Goal: Use online tool/utility: Utilize a website feature to perform a specific function

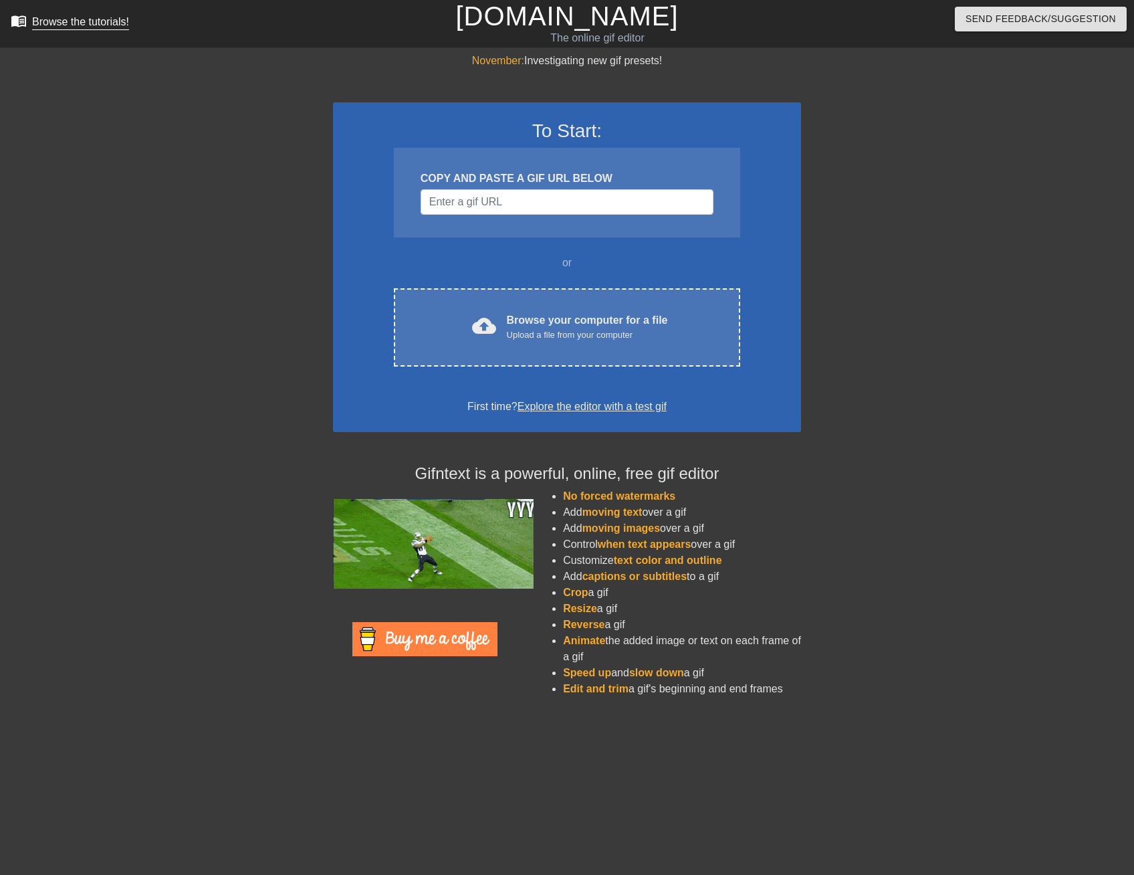
click at [58, 21] on div "Browse the tutorials!" at bounding box center [80, 21] width 97 height 11
click at [533, 197] on input "Username" at bounding box center [567, 201] width 293 height 25
paste input "[URL][DOMAIN_NAME]"
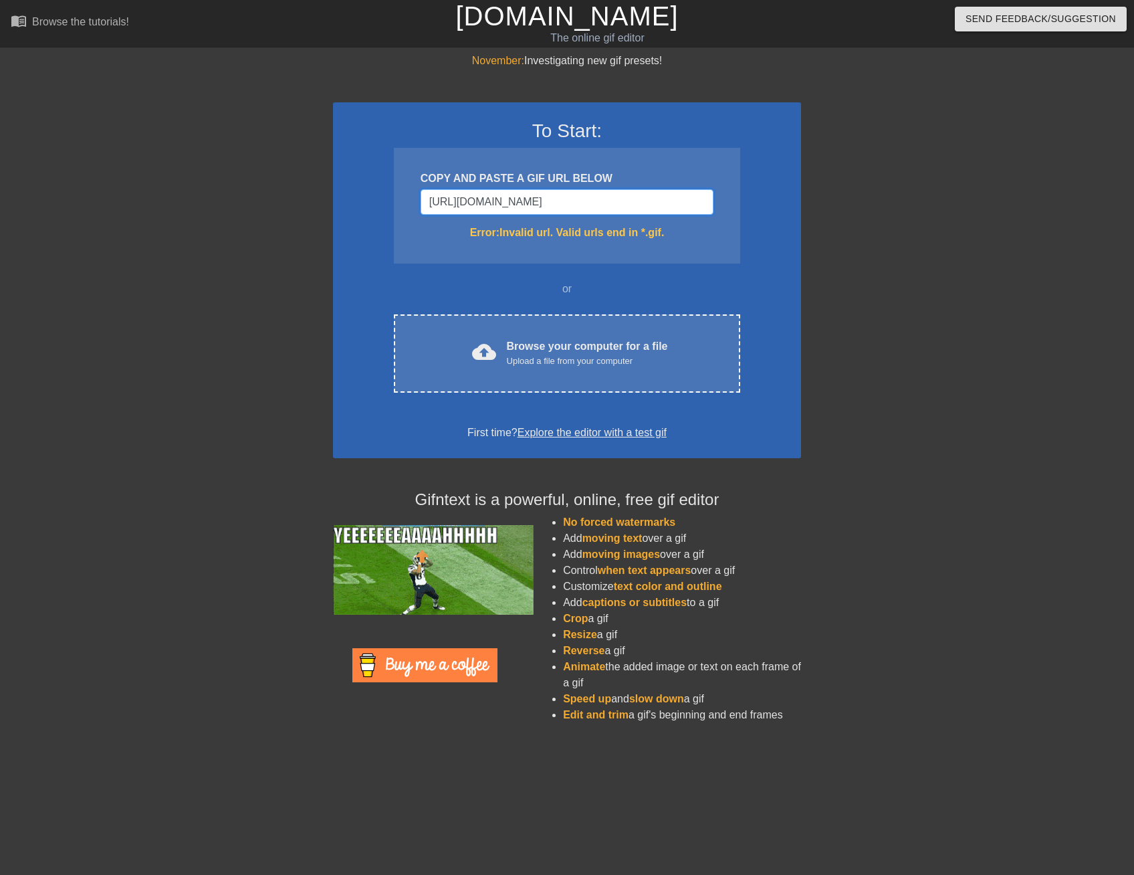
type input "[URL][DOMAIN_NAME]"
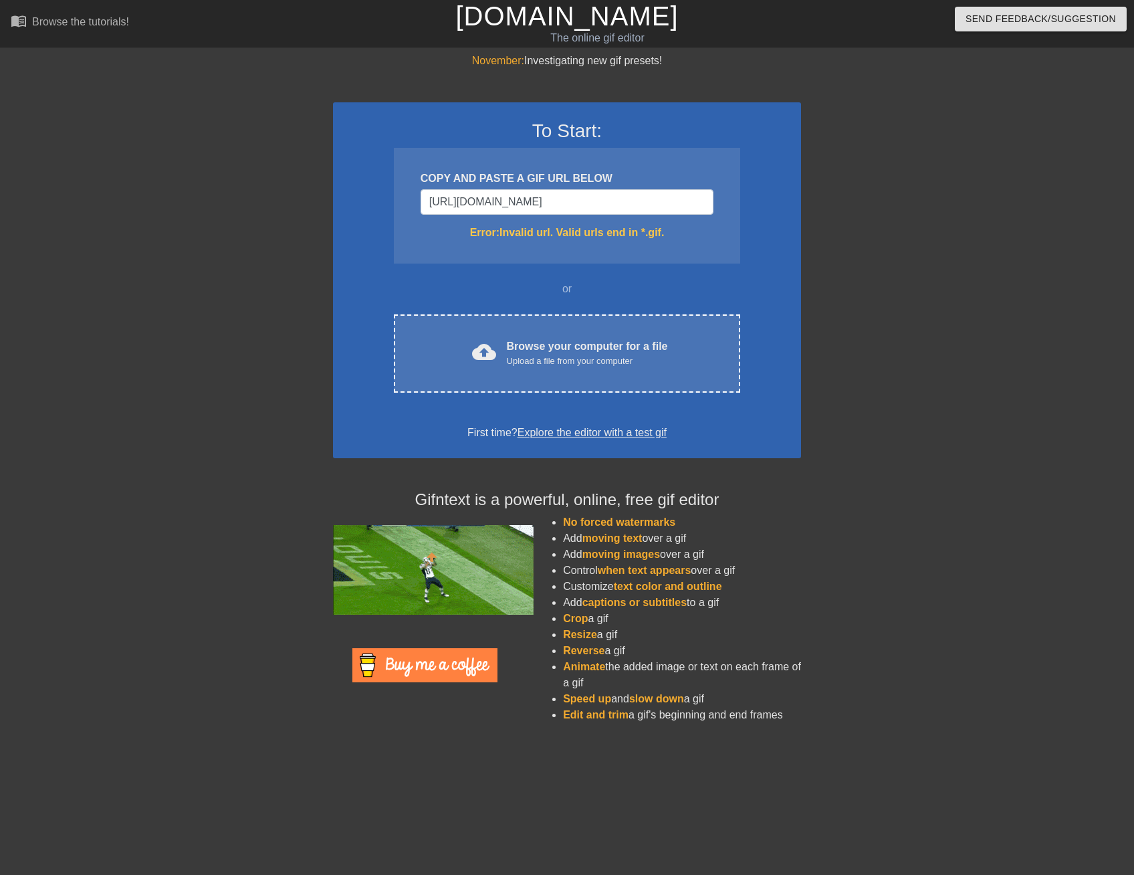
click at [724, 249] on div "COPY AND PASTE A GIF URL BELOW [URL][DOMAIN_NAME] Error: Invalid url. Valid url…" at bounding box center [567, 206] width 346 height 116
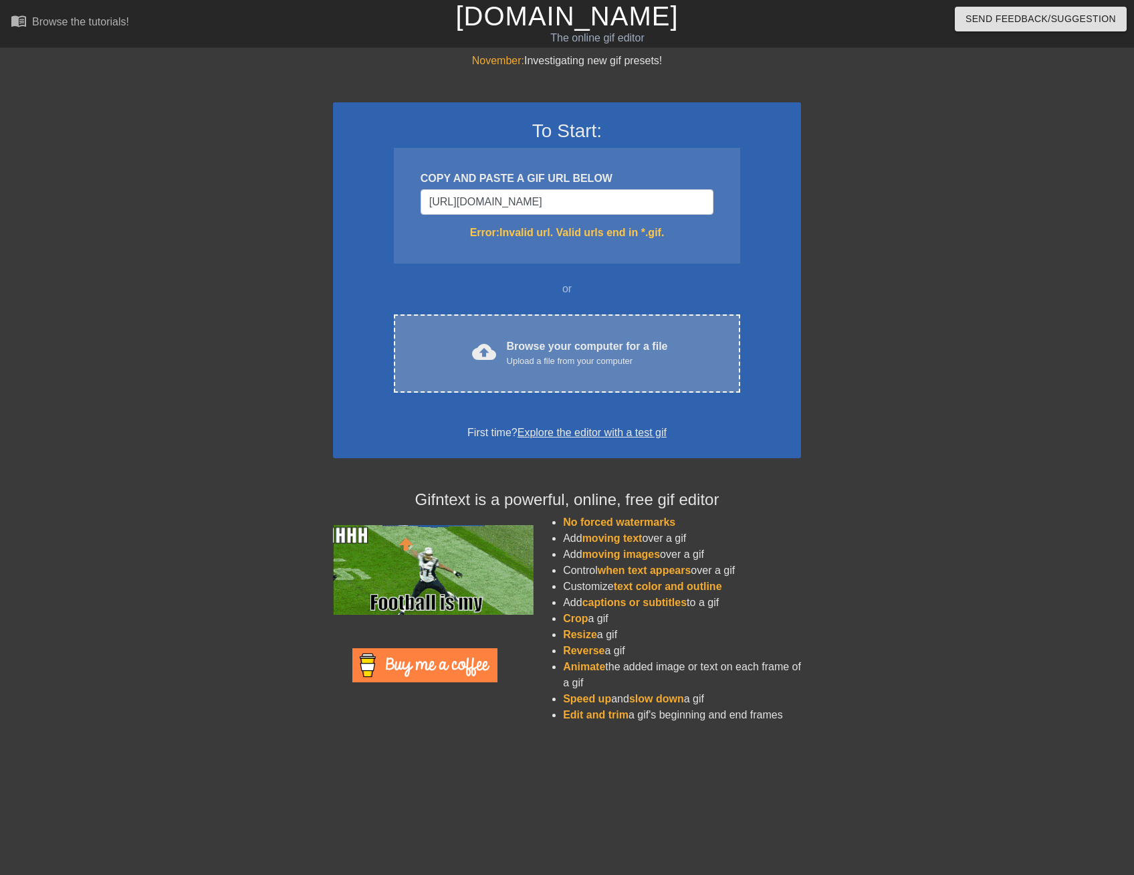
click at [514, 325] on div "cloud_upload Browse your computer for a file Upload a file from your computer C…" at bounding box center [567, 353] width 346 height 78
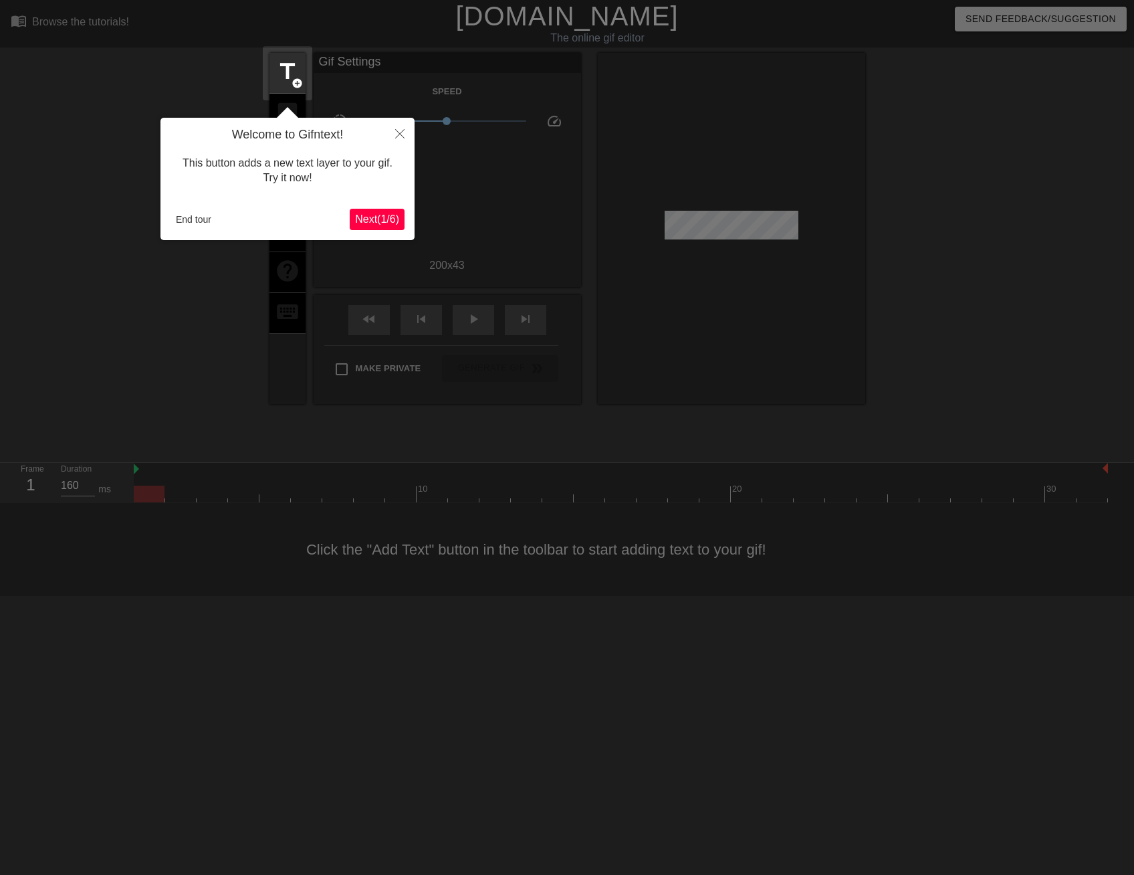
click at [380, 218] on span "Next ( 1 / 6 )" at bounding box center [377, 218] width 44 height 11
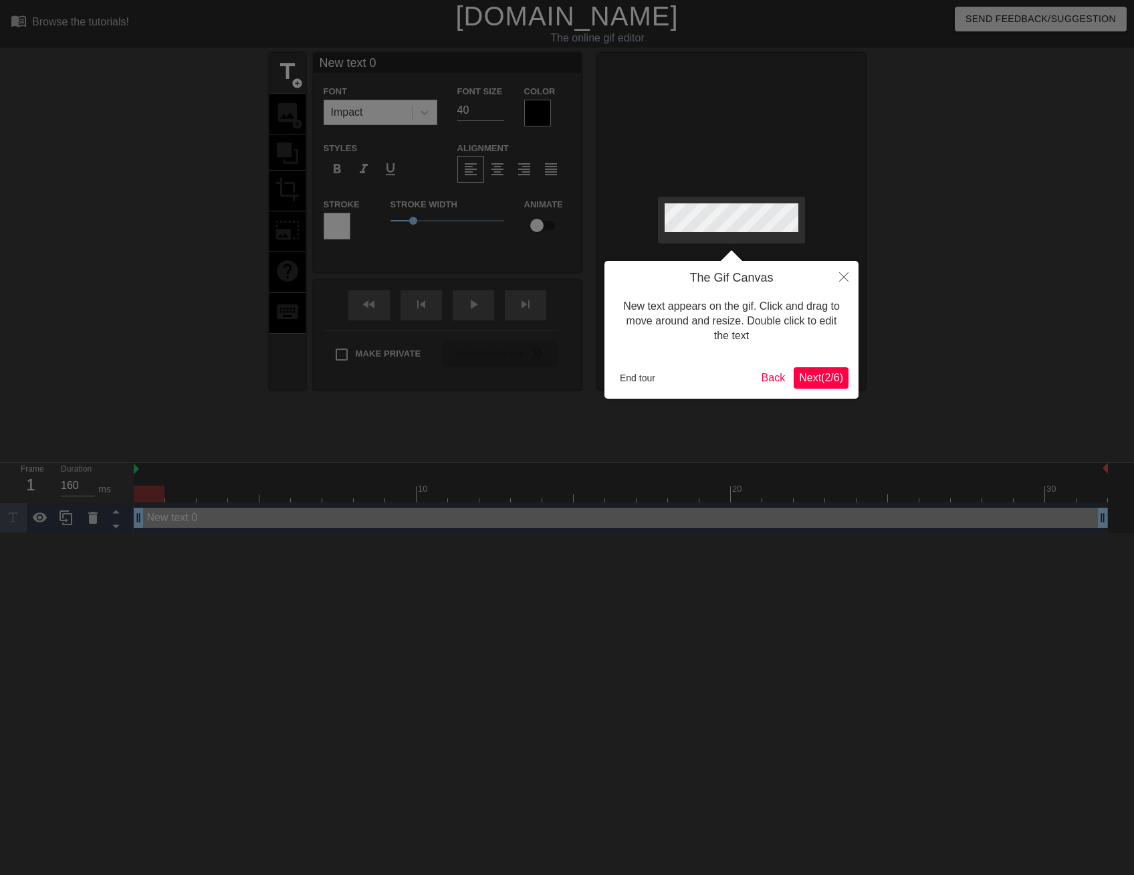
click at [810, 384] on button "Next ( 2 / 6 )" at bounding box center [821, 377] width 55 height 21
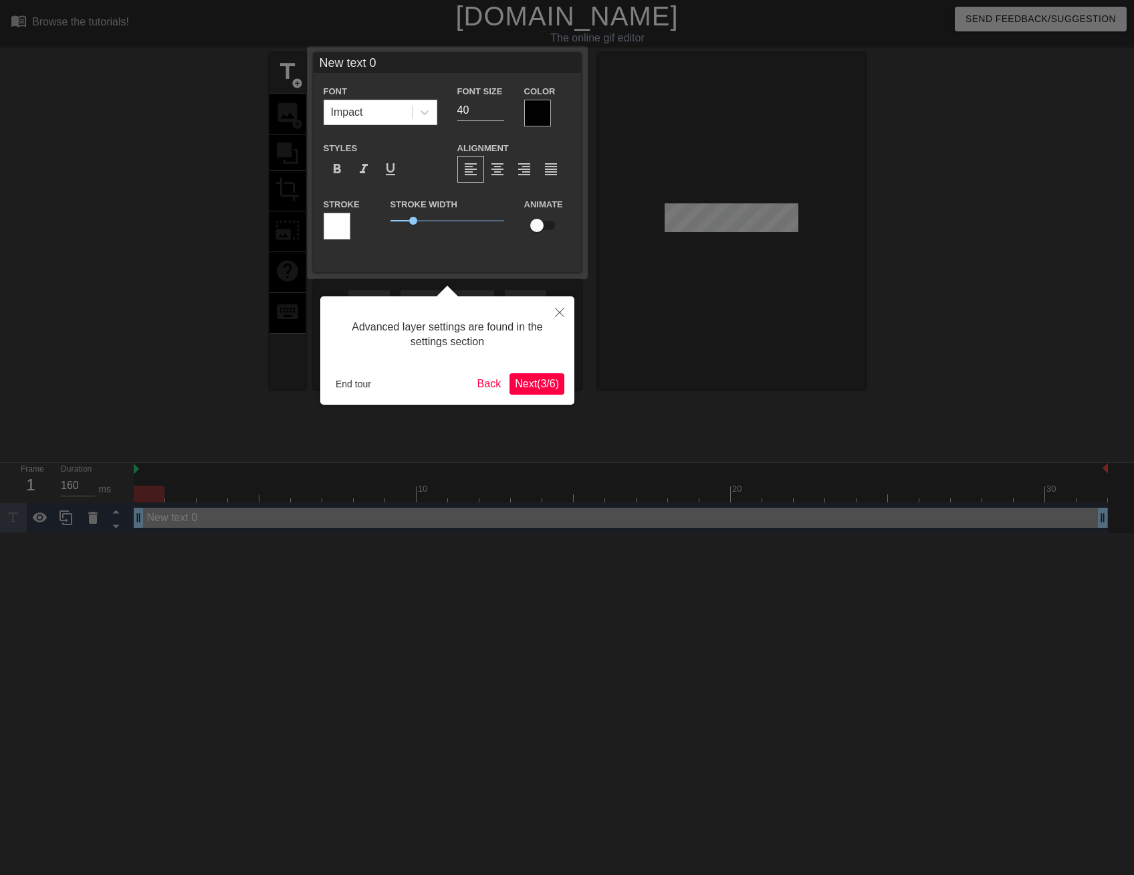
click at [522, 385] on span "Next ( 3 / 6 )" at bounding box center [537, 383] width 44 height 11
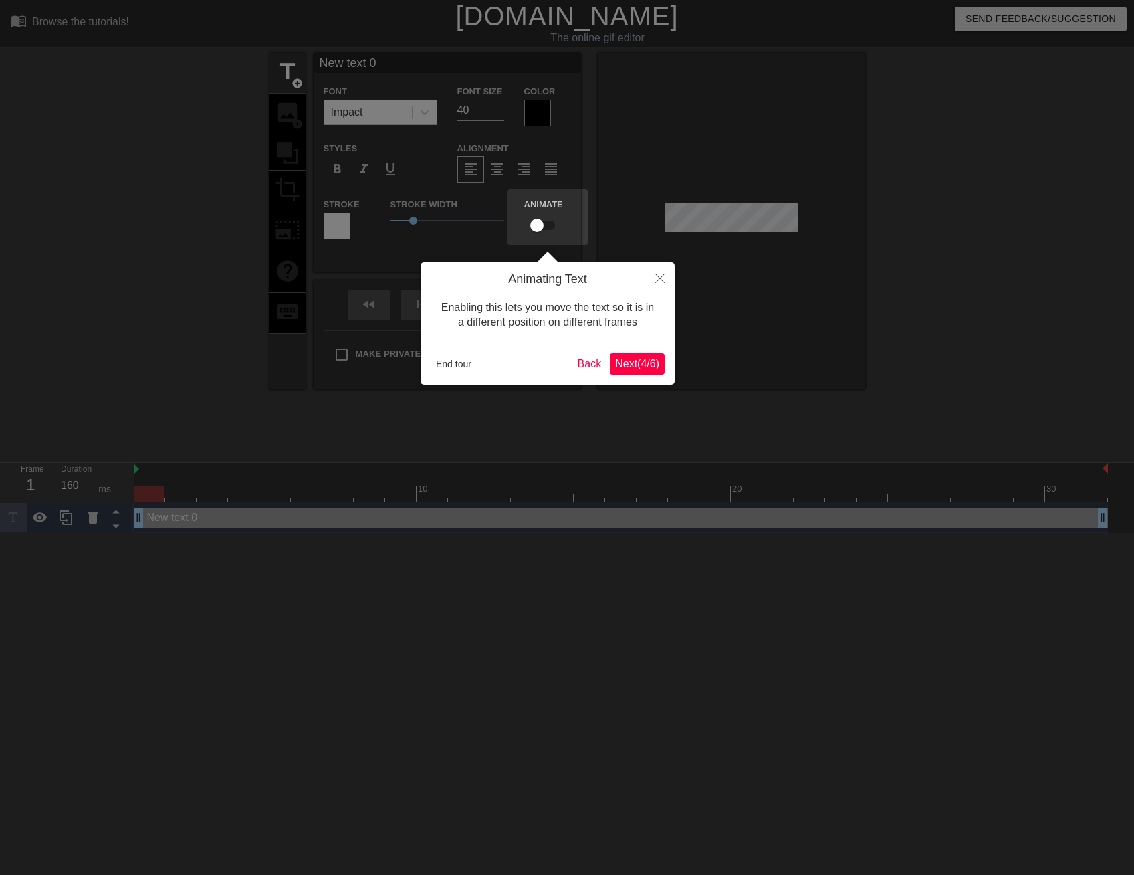
click at [624, 366] on span "Next ( 4 / 6 )" at bounding box center [637, 363] width 44 height 11
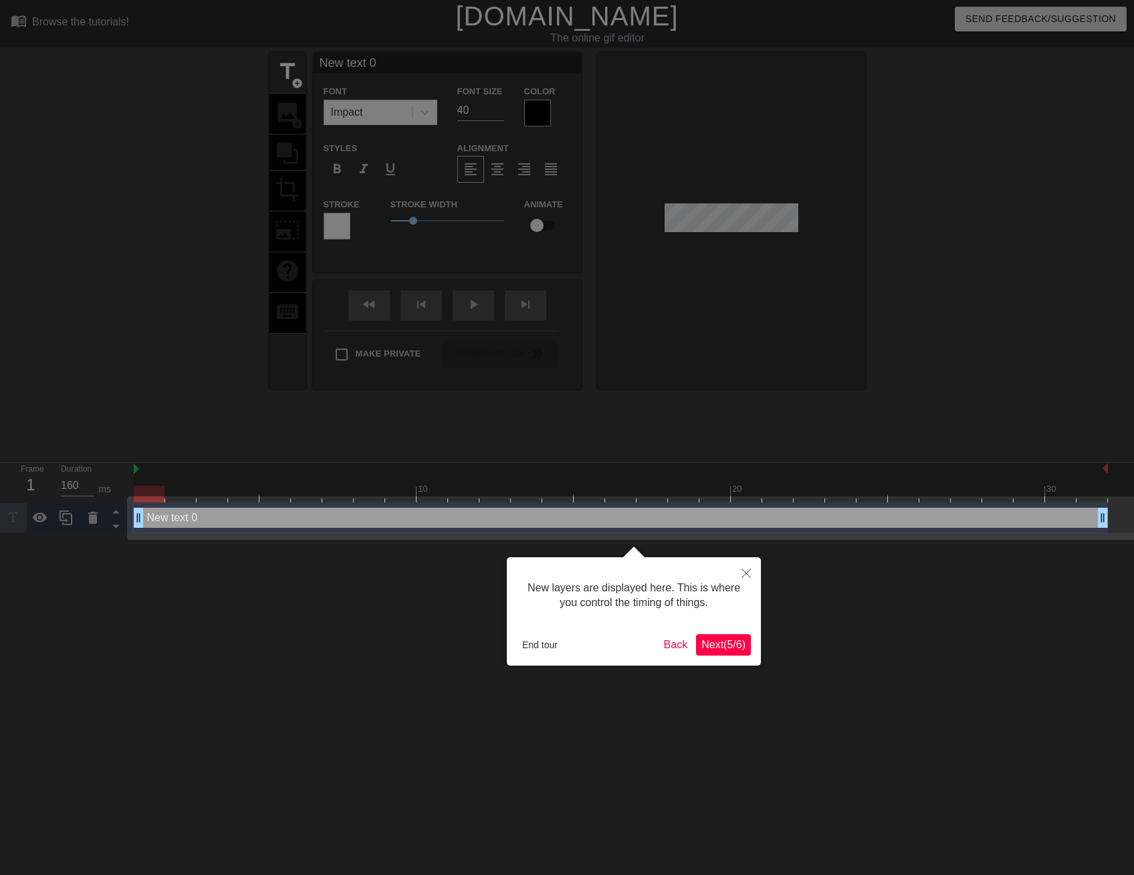
click at [716, 645] on span "Next ( 5 / 6 )" at bounding box center [724, 644] width 44 height 11
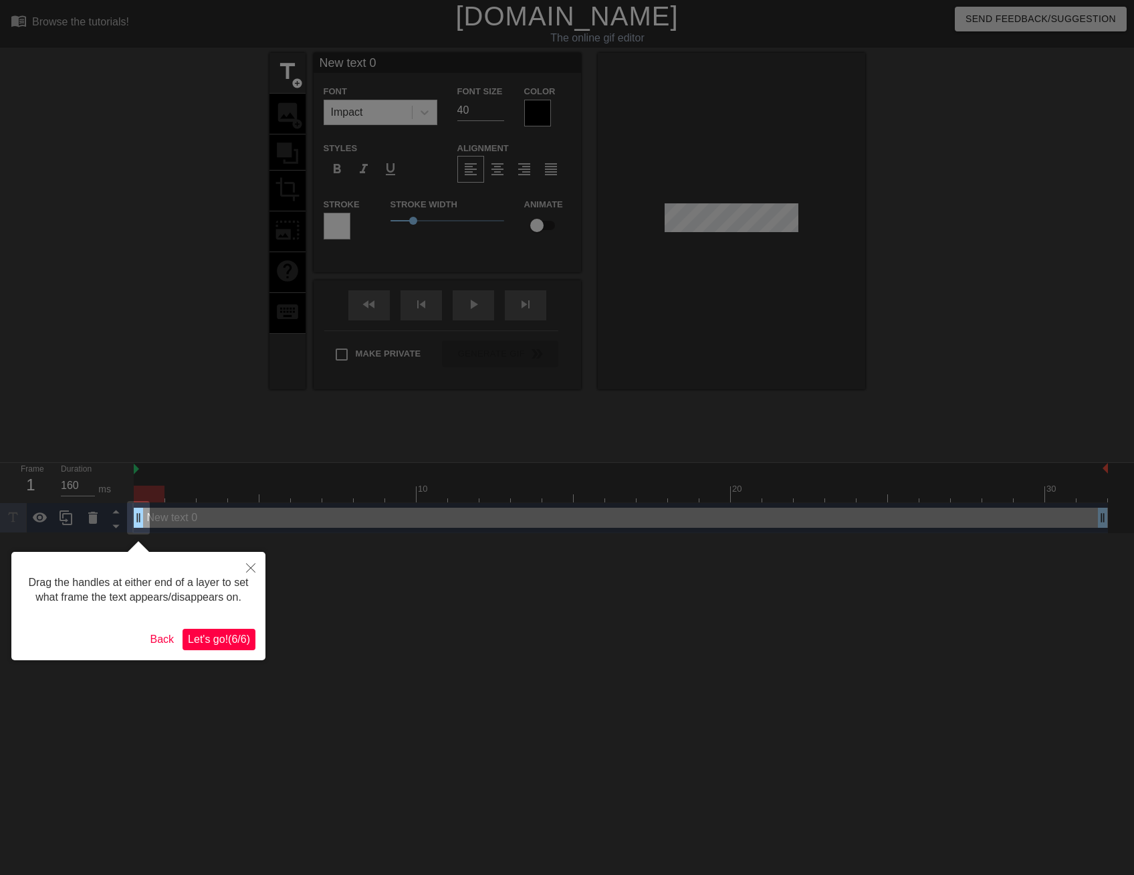
click at [221, 635] on span "Let's go! ( 6 / 6 )" at bounding box center [219, 638] width 62 height 11
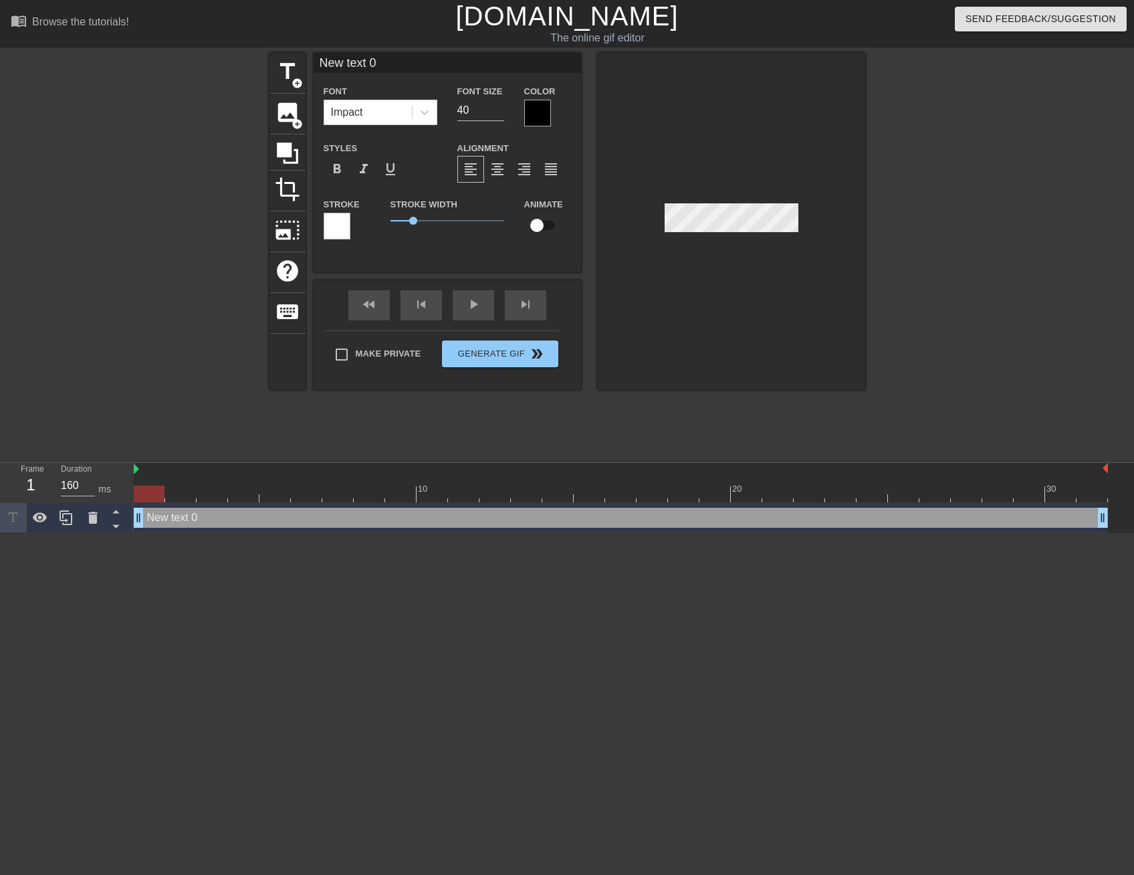
scroll to position [1, 2]
type input "New ext 0"
type textarea "New ext 0"
type input "New xt 0"
type textarea "New xt 0"
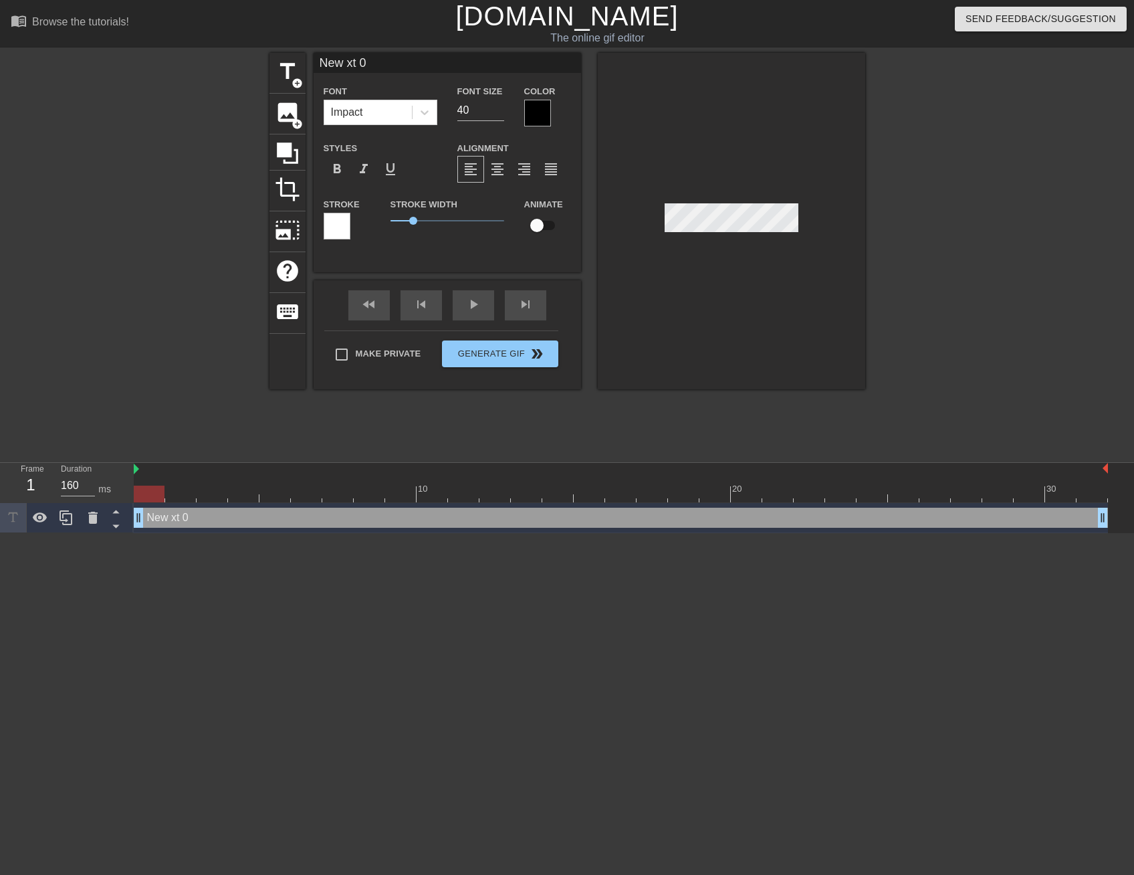
type input "New t 0"
type textarea "New t 0"
type input "New 0"
type textarea "New 0"
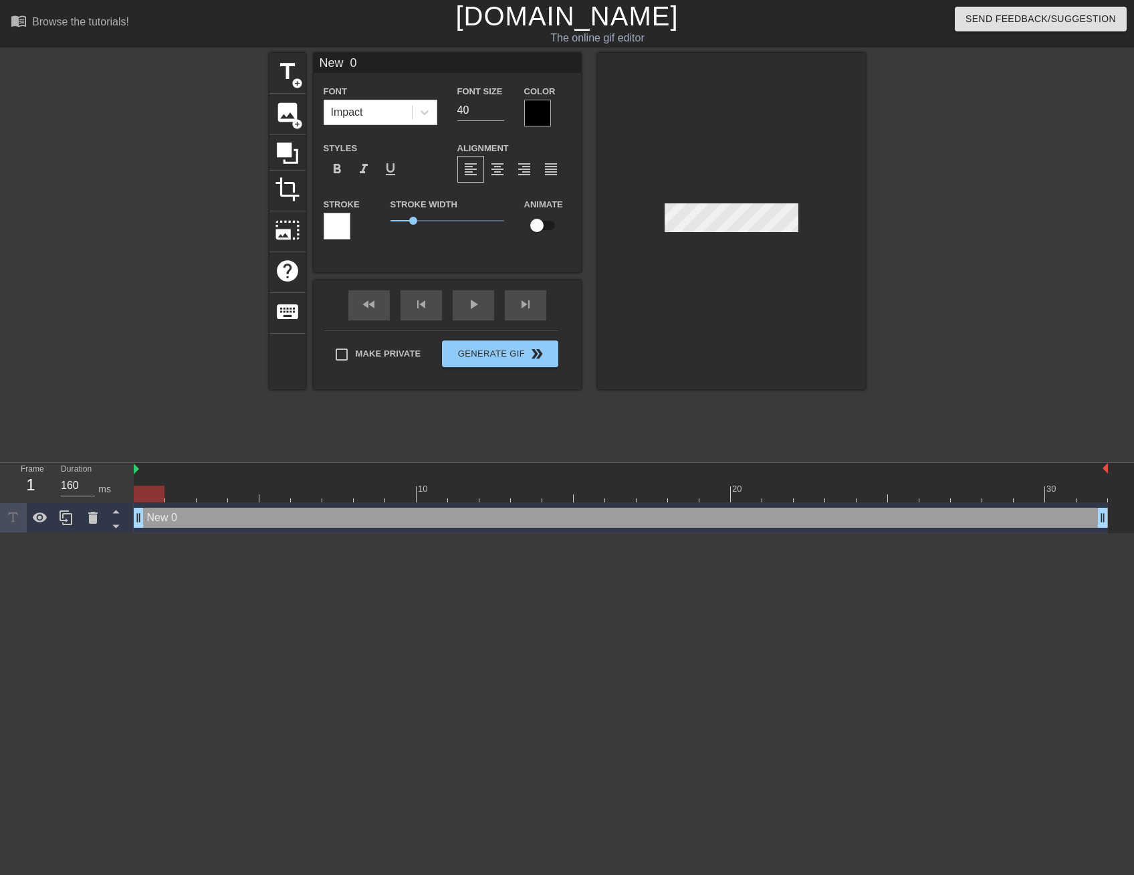
type input "New 0"
type textarea "New 0"
type input "New"
type textarea "New"
type input "New"
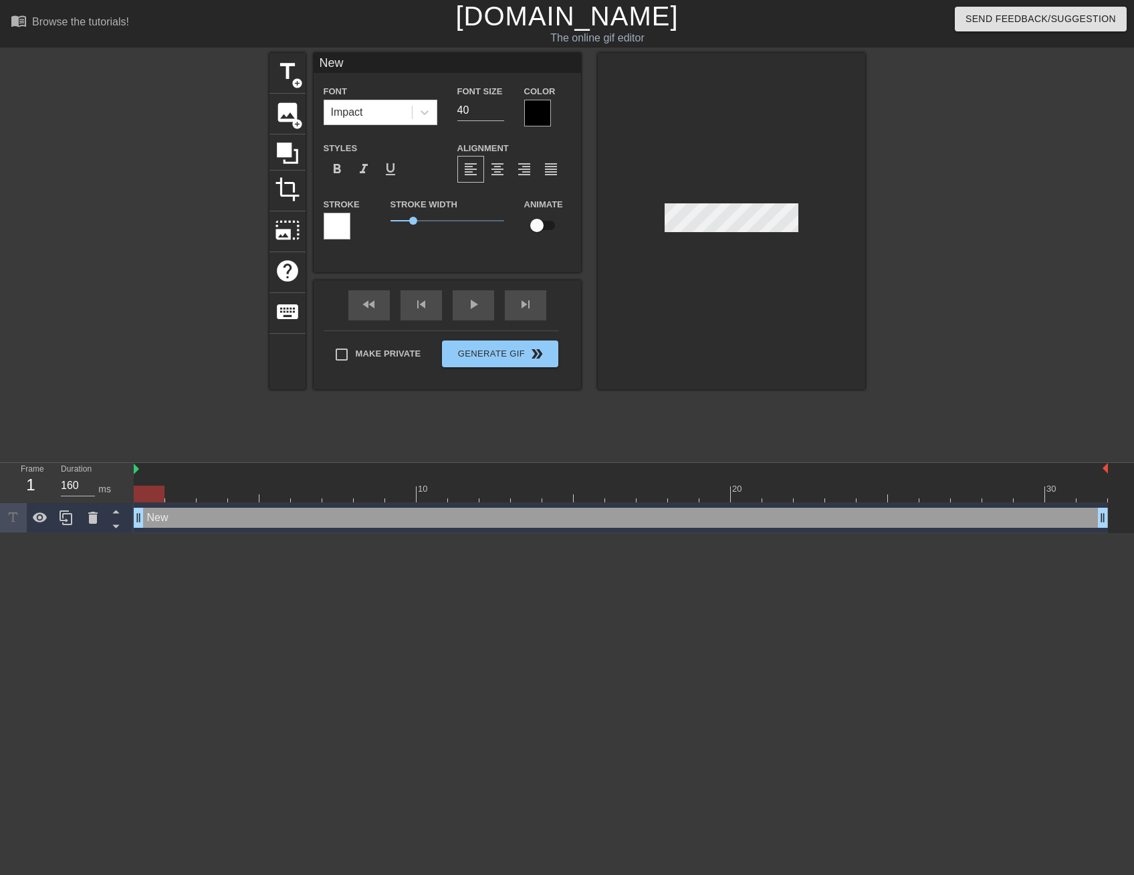
type textarea "New"
type input "Ne"
type textarea "Ne"
type input "N"
type textarea "N"
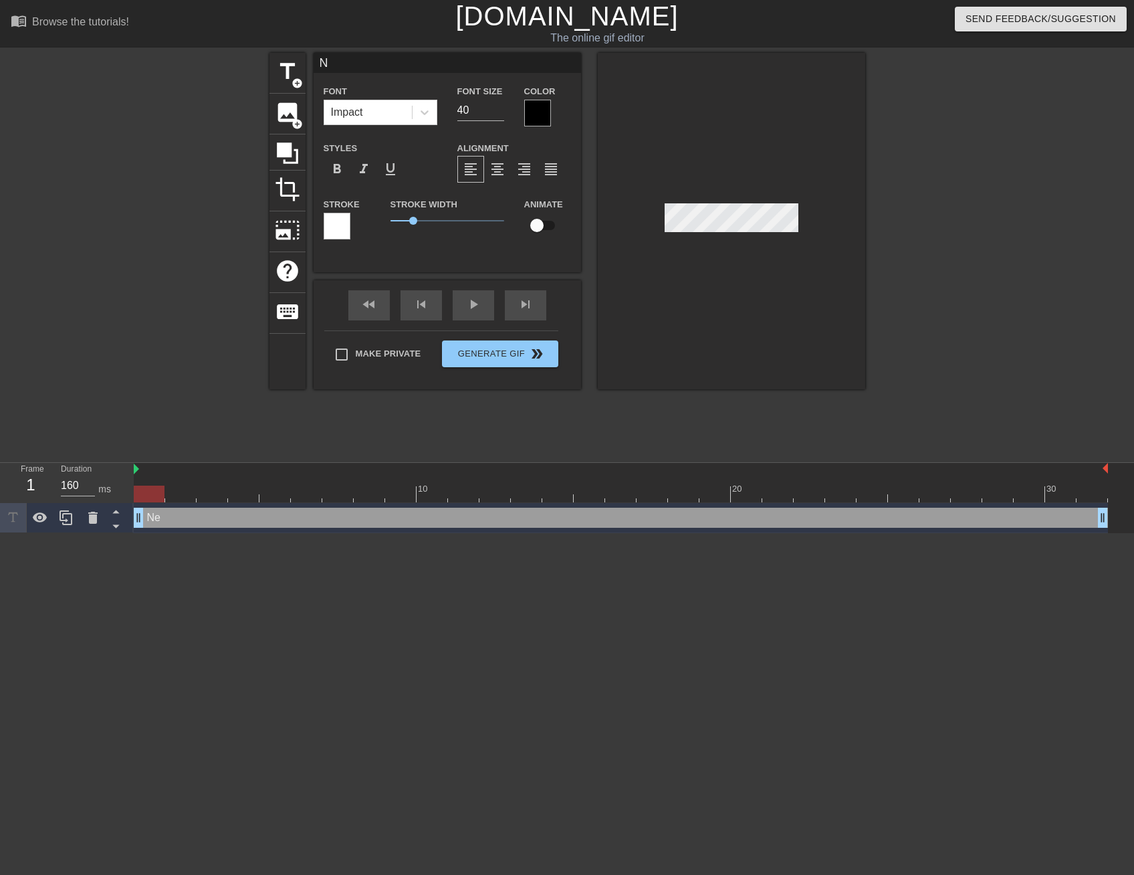
scroll to position [1, 2]
click at [538, 226] on input "checkbox" at bounding box center [537, 225] width 76 height 25
click at [524, 211] on div "Animate" at bounding box center [524, 217] width 20 height 42
click at [548, 225] on input "checkbox" at bounding box center [550, 225] width 76 height 25
checkbox input "false"
